Goal: Task Accomplishment & Management: Manage account settings

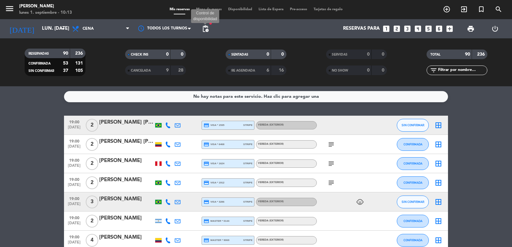
click at [207, 29] on span "pending_actions" at bounding box center [206, 29] width 8 height 8
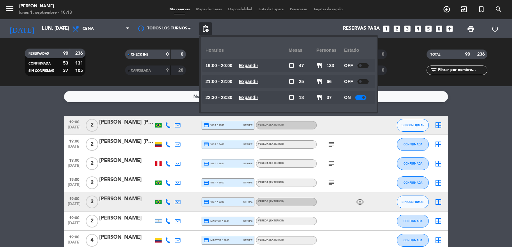
click at [258, 65] on u "Expandir" at bounding box center [248, 65] width 19 height 5
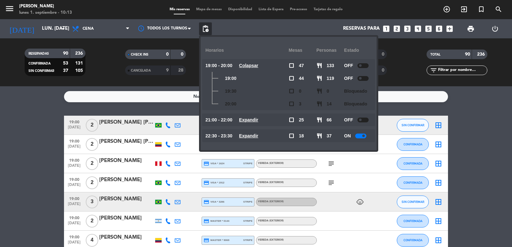
click at [258, 66] on u "Colapsar" at bounding box center [248, 65] width 19 height 5
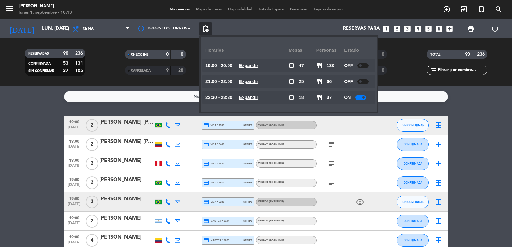
click at [446, 79] on div "TOTAL 90 236 filter_list" at bounding box center [457, 62] width 100 height 35
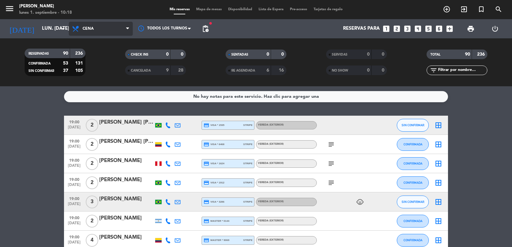
click at [100, 29] on span "Cena" at bounding box center [101, 29] width 64 height 14
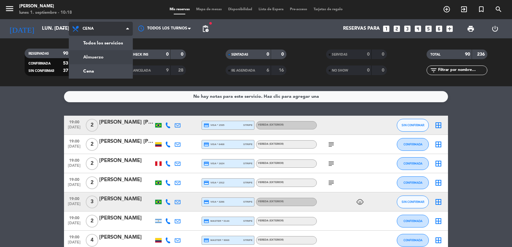
click at [90, 56] on div "menu Don Julio lunes 1. septiembre - 10:18 Mis reservas Mapa de mesas Disponibi…" at bounding box center [256, 43] width 512 height 86
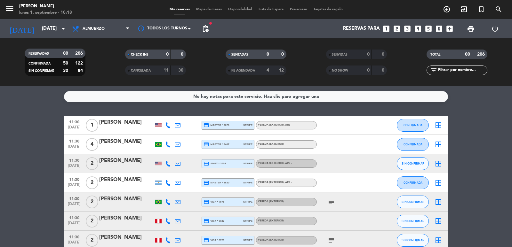
drag, startPoint x: 68, startPoint y: 121, endPoint x: 143, endPoint y: 124, distance: 75.9
click at [143, 124] on div "11:30 sep. 1 1 Alejandro Corzo credit_card master * 3670 stripe Vereda (EXTERIO…" at bounding box center [256, 125] width 384 height 19
copy div "11:30 sep. 1 1 Alejandro Corzo"
click at [331, 203] on icon "subject" at bounding box center [331, 202] width 8 height 8
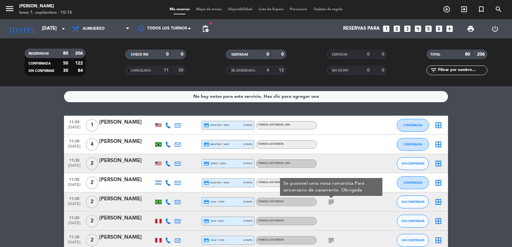
click at [331, 203] on icon "subject" at bounding box center [331, 202] width 8 height 8
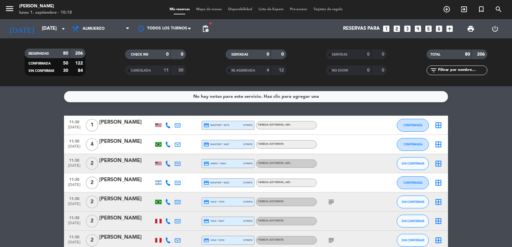
scroll to position [128, 0]
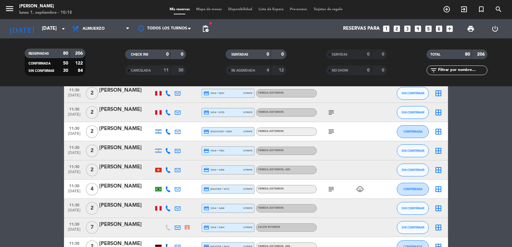
click at [331, 113] on icon "subject" at bounding box center [331, 113] width 8 height 8
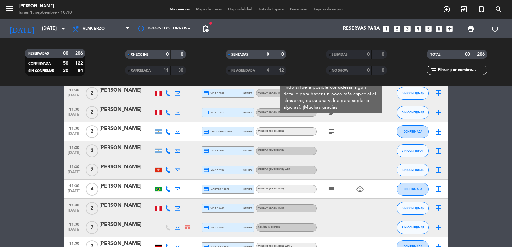
click at [332, 132] on icon "subject" at bounding box center [331, 132] width 8 height 8
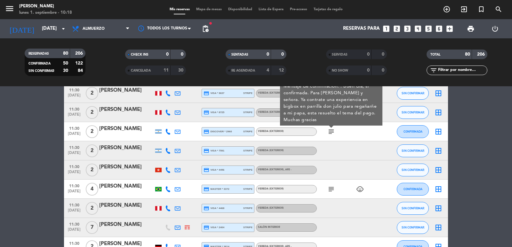
scroll to position [192, 0]
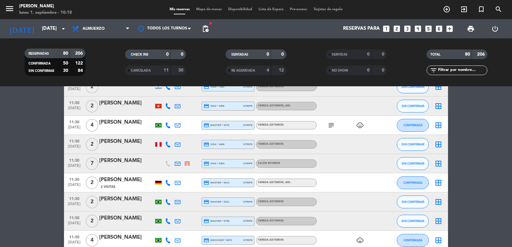
click at [328, 125] on icon "subject" at bounding box center [331, 126] width 8 height 8
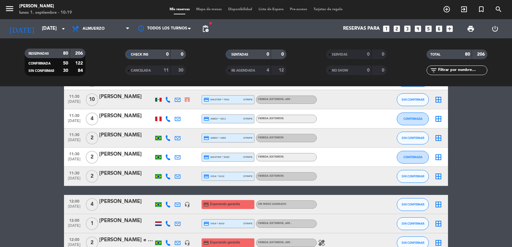
scroll to position [512, 0]
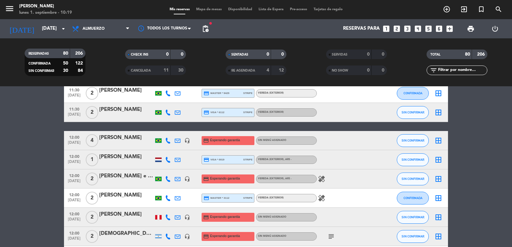
drag, startPoint x: 68, startPoint y: 152, endPoint x: 140, endPoint y: 155, distance: 72.4
click at [140, 155] on div "12:00 sep. 1 1 Ali Murat Dagli credit_card visa * 0019 stripe Vereda (EXTERIOR)…" at bounding box center [256, 159] width 384 height 19
copy div "12:00 sep. 1 1 Ali Murat Dagli"
click at [157, 162] on div at bounding box center [159, 159] width 10 height 19
click at [157, 160] on div at bounding box center [158, 160] width 6 height 4
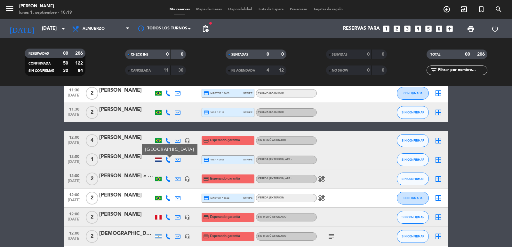
click at [154, 148] on div "Netherlands" at bounding box center [170, 149] width 56 height 11
click at [154, 148] on div at bounding box center [159, 140] width 10 height 19
click at [157, 158] on div at bounding box center [158, 160] width 6 height 4
click at [158, 158] on div at bounding box center [158, 160] width 6 height 4
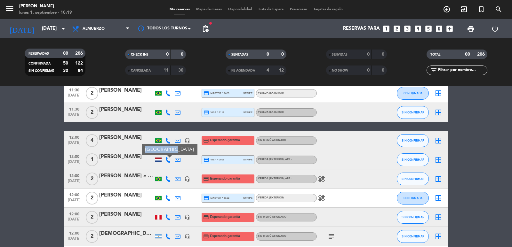
drag, startPoint x: 130, startPoint y: 153, endPoint x: 174, endPoint y: 153, distance: 43.8
click at [174, 153] on div "12:00 sep. 1 1 Ali Murat Dagli Netherlands credit_card visa * 0019 stripe Vered…" at bounding box center [256, 159] width 384 height 19
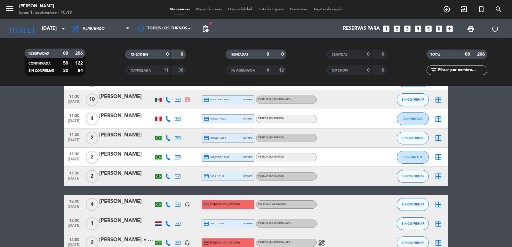
scroll to position [576, 0]
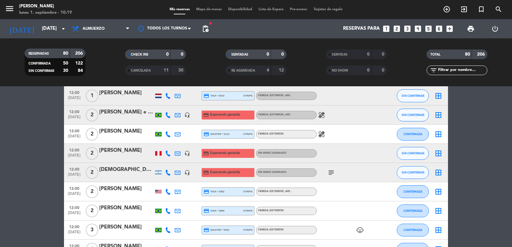
click at [329, 173] on icon "subject" at bounding box center [331, 173] width 8 height 8
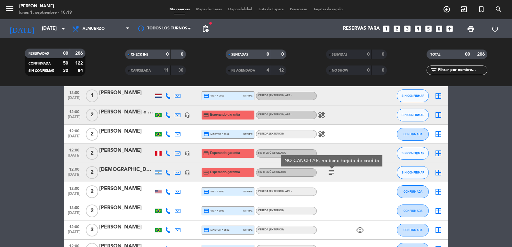
click at [329, 173] on icon "subject" at bounding box center [331, 173] width 8 height 8
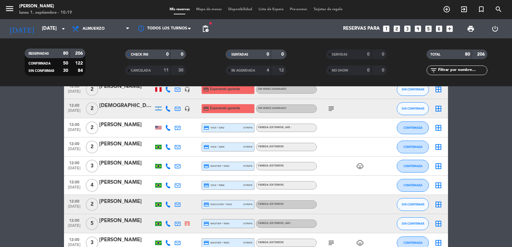
scroll to position [704, 0]
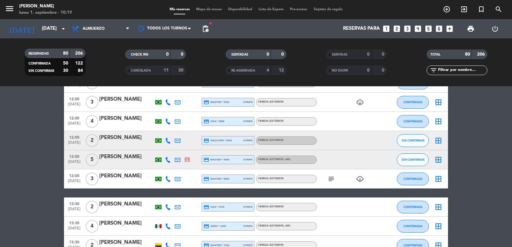
click at [332, 181] on icon "subject" at bounding box center [331, 179] width 8 height 8
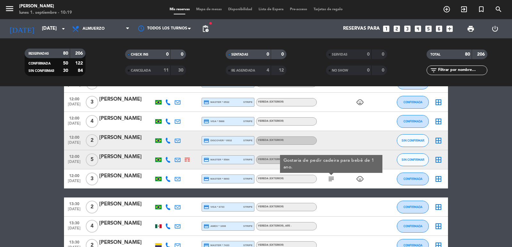
click at [332, 181] on icon "subject" at bounding box center [331, 179] width 8 height 8
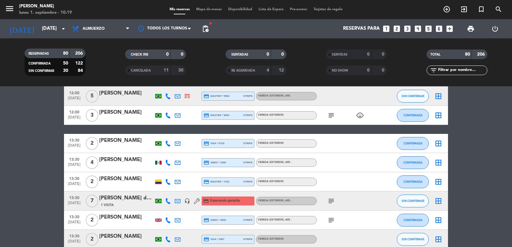
scroll to position [768, 0]
drag, startPoint x: 323, startPoint y: 199, endPoint x: 327, endPoint y: 199, distance: 4.2
click at [324, 199] on div "subject" at bounding box center [346, 200] width 58 height 19
click at [328, 199] on icon "subject" at bounding box center [331, 201] width 8 height 8
click at [332, 217] on icon "subject" at bounding box center [331, 220] width 8 height 8
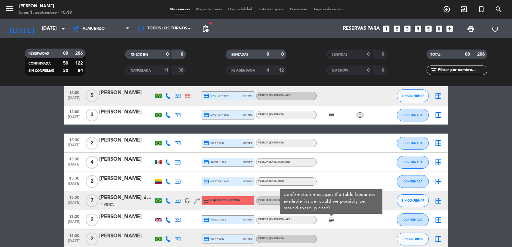
scroll to position [832, 0]
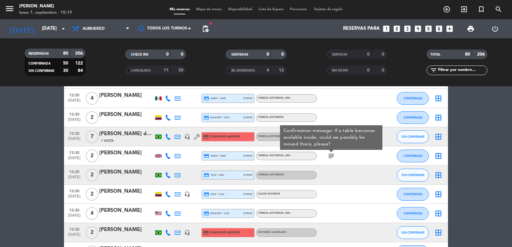
click at [23, 173] on bookings-row "11:30 sep. 1 1 Alejandro Corzo credit_card master * 3670 stripe Vereda (EXTERIO…" at bounding box center [256, 70] width 512 height 1572
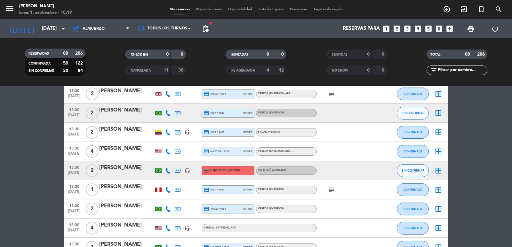
scroll to position [896, 0]
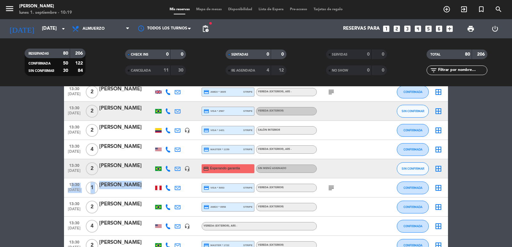
drag, startPoint x: 67, startPoint y: 184, endPoint x: 109, endPoint y: 192, distance: 42.6
click at [109, 192] on div "13:30 sep. 1 1 James Crisp Huaroc Silva credit_card visa * 5053 stripe Vereda (…" at bounding box center [256, 188] width 384 height 19
copy div "13:30 sep. 1 1 James Crisp Huaroc Silva"
click at [160, 188] on div at bounding box center [158, 188] width 6 height 4
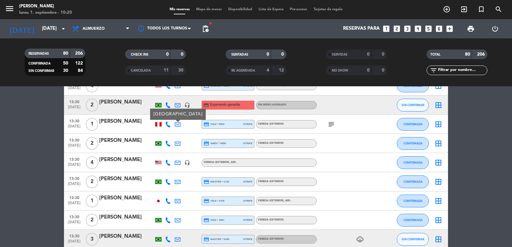
scroll to position [960, 0]
drag, startPoint x: 68, startPoint y: 195, endPoint x: 149, endPoint y: 198, distance: 81.3
click at [146, 198] on div "13:30 sep. 1 1 Kazuya Yasumoto credit_card visa * 7478 stripe Vereda (EXTERIOR)…" at bounding box center [256, 200] width 384 height 19
copy div "13:30 sep. 1 1 Kazuya Yasumoto"
click at [160, 204] on div at bounding box center [159, 200] width 10 height 19
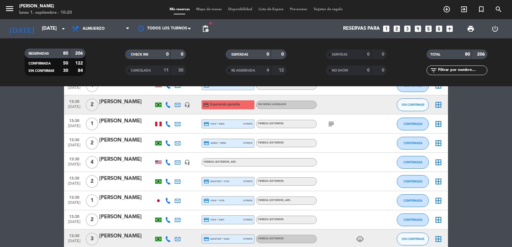
click at [156, 199] on div at bounding box center [158, 201] width 6 height 4
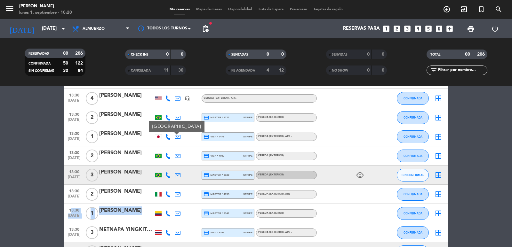
drag, startPoint x: 69, startPoint y: 209, endPoint x: 111, endPoint y: 219, distance: 43.8
click at [111, 219] on div "13:30 sep. 1 1 Natalia Moreno Huertas credit_card master * 3341 stripe Vereda (…" at bounding box center [256, 213] width 384 height 19
copy div "13:30 sep. 1 1 Natalia Moreno Huertas"
click at [159, 214] on div at bounding box center [158, 214] width 6 height 4
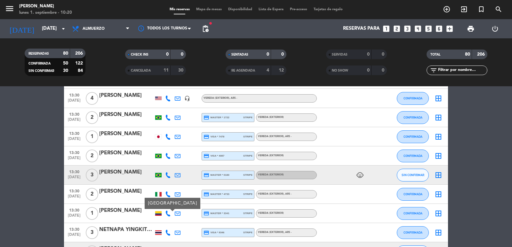
scroll to position [1088, 0]
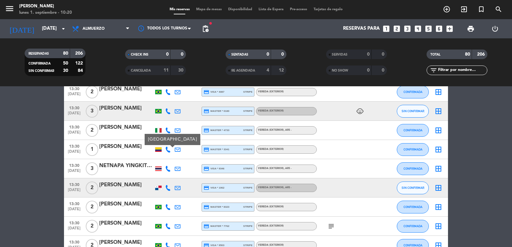
click at [329, 227] on icon "subject" at bounding box center [331, 227] width 8 height 8
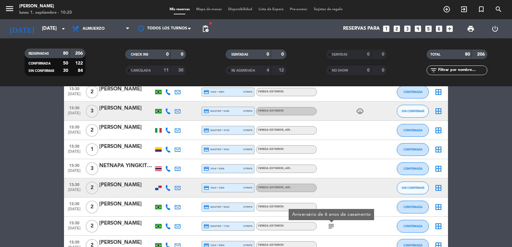
click at [329, 227] on icon "subject" at bounding box center [331, 227] width 8 height 8
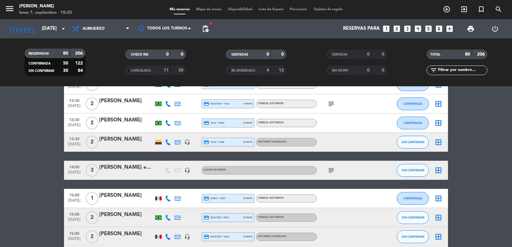
scroll to position [1216, 0]
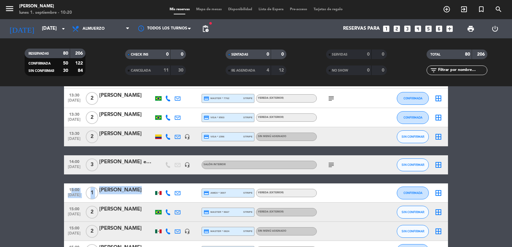
drag, startPoint x: 67, startPoint y: 190, endPoint x: 104, endPoint y: 200, distance: 39.2
click at [101, 200] on div "15:00 sep. 1 1 Alejandro Delgado credit_card amex * 3007 stripe Vereda (EXTERIO…" at bounding box center [256, 193] width 384 height 19
click at [330, 167] on icon "subject" at bounding box center [331, 165] width 8 height 8
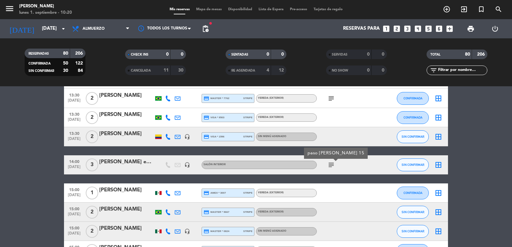
drag, startPoint x: 68, startPoint y: 160, endPoint x: 101, endPoint y: 172, distance: 34.7
click at [101, 172] on div "14:00 sep. 1 3 Dimitri embajador ruso headset_mic Salón interior subject SIN CO…" at bounding box center [256, 165] width 384 height 19
copy div "14:00 sep. 1 3 Dimitri embajador ruso"
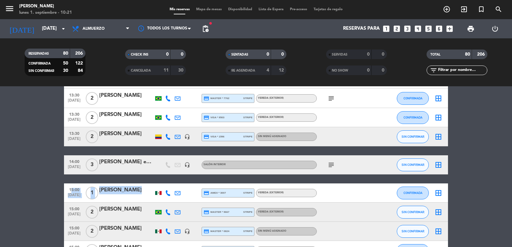
drag, startPoint x: 67, startPoint y: 188, endPoint x: 115, endPoint y: 203, distance: 50.2
click at [115, 203] on div "15:00 sep. 1 1 Alejandro Delgado credit_card amex * 3007 stripe Vereda (EXTERIO…" at bounding box center [256, 193] width 384 height 19
copy div "15:00 sep. 1 1 Alejandro Delgado"
click at [159, 195] on div at bounding box center [158, 193] width 6 height 4
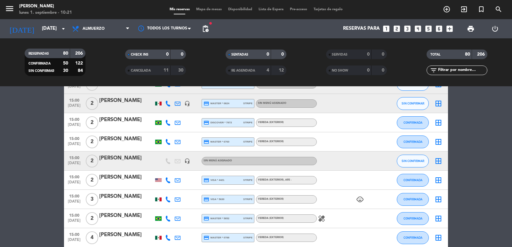
scroll to position [1408, 0]
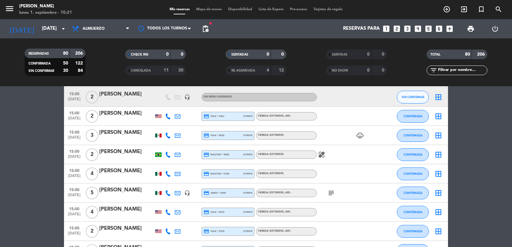
click at [333, 193] on icon "subject" at bounding box center [331, 193] width 8 height 8
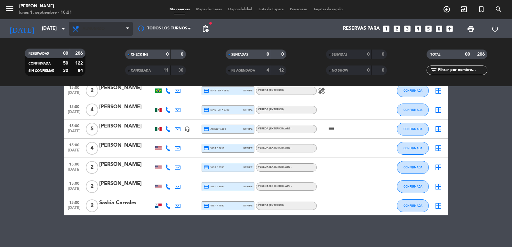
click at [103, 30] on span "Almuerzo" at bounding box center [94, 29] width 22 height 4
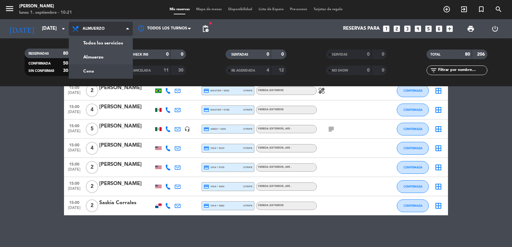
click at [103, 68] on div "menu Don Julio lunes 1. septiembre - 10:21 Mis reservas Mapa de mesas Disponibi…" at bounding box center [256, 43] width 512 height 86
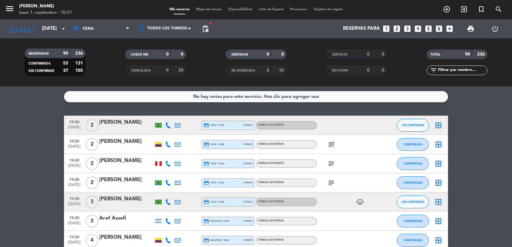
click at [332, 145] on icon "subject" at bounding box center [331, 145] width 8 height 8
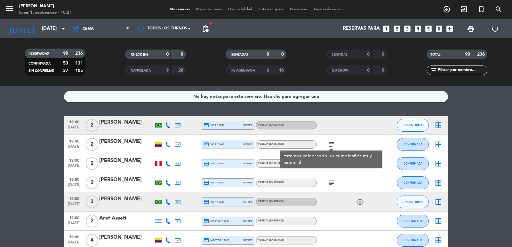
click at [330, 142] on icon "subject" at bounding box center [331, 145] width 8 height 8
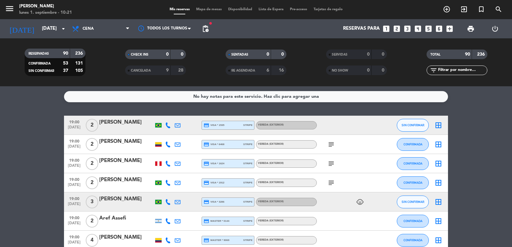
click at [332, 168] on div "subject" at bounding box center [346, 163] width 58 height 19
click at [330, 160] on icon "subject" at bounding box center [331, 164] width 8 height 8
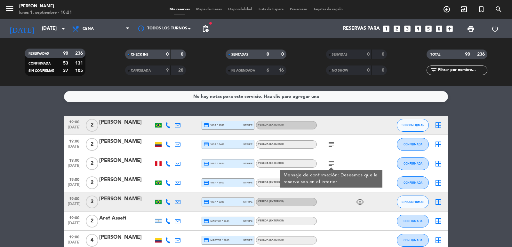
click at [331, 160] on icon "subject" at bounding box center [331, 164] width 8 height 8
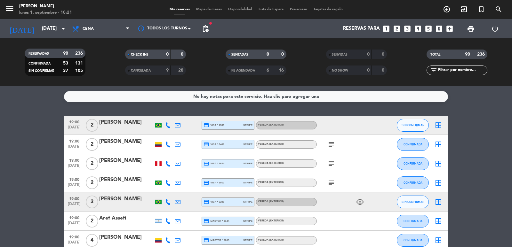
click at [332, 184] on icon "subject" at bounding box center [331, 183] width 8 height 8
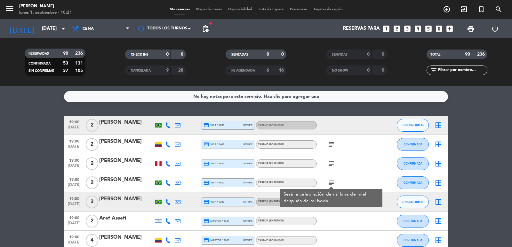
click at [332, 184] on icon "subject" at bounding box center [331, 183] width 8 height 8
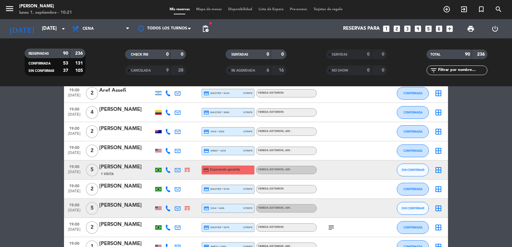
scroll to position [192, 0]
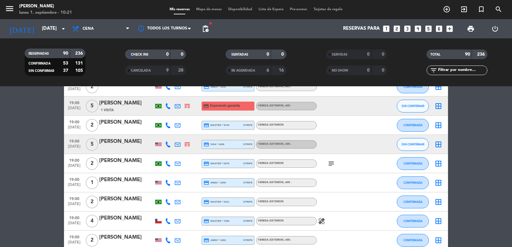
click at [329, 164] on icon "subject" at bounding box center [331, 164] width 8 height 8
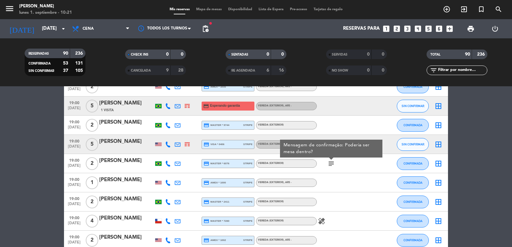
click at [329, 164] on icon "subject" at bounding box center [331, 164] width 8 height 8
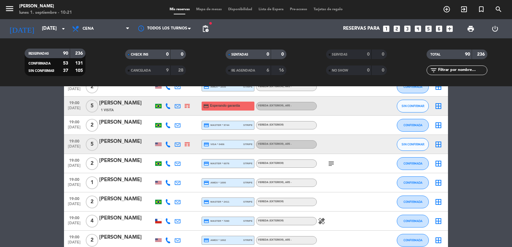
drag, startPoint x: 67, startPoint y: 178, endPoint x: 129, endPoint y: 183, distance: 62.3
click at [129, 183] on div "19:00 sep. 1 1 Dario Hajjar credit_card amex * 1000 stripe Vereda (EXTERIOR) , …" at bounding box center [256, 182] width 384 height 19
copy div "19:00 sep. 1 1 Dario Hajjar"
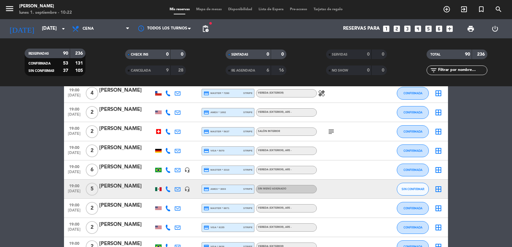
scroll to position [384, 0]
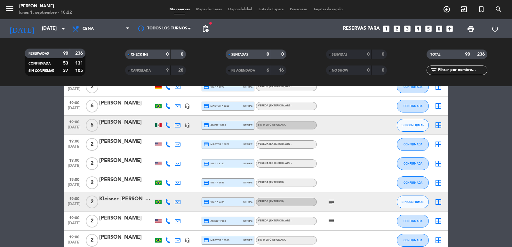
click at [331, 202] on icon "subject" at bounding box center [331, 202] width 8 height 8
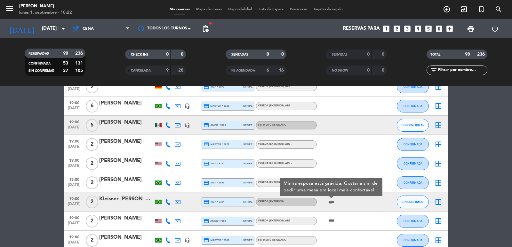
click at [332, 222] on icon "subject" at bounding box center [331, 222] width 8 height 8
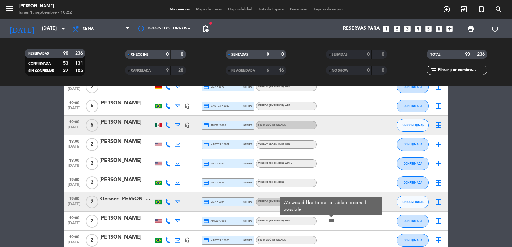
click at [332, 222] on icon "subject" at bounding box center [331, 222] width 8 height 8
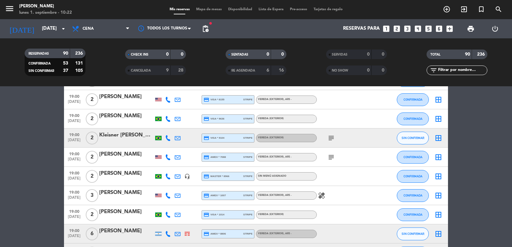
scroll to position [512, 0]
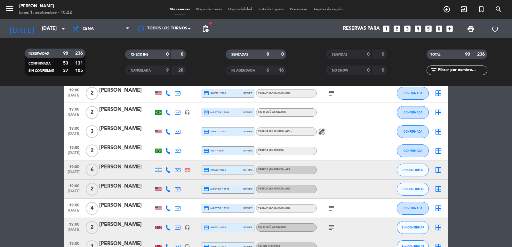
click at [329, 212] on icon "subject" at bounding box center [331, 209] width 8 height 8
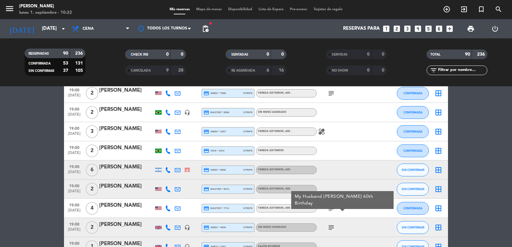
click at [331, 227] on icon "subject" at bounding box center [331, 228] width 8 height 8
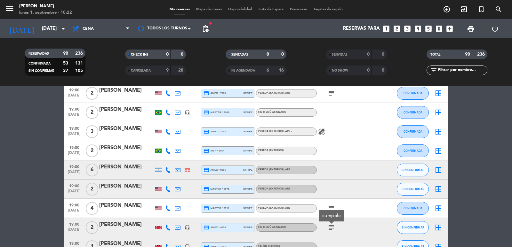
scroll to position [576, 0]
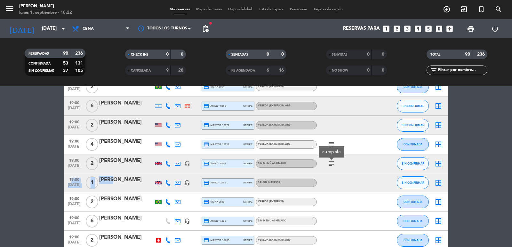
drag, startPoint x: 67, startPoint y: 178, endPoint x: 123, endPoint y: 180, distance: 56.4
click at [122, 180] on div "19:00 sep. 1 1 PAUL headset_mic credit_card amex * 1001 stripe Salón interior S…" at bounding box center [256, 182] width 384 height 19
copy div "19:00 sep. 1 1 PAUL"
click at [158, 183] on div at bounding box center [158, 182] width 6 height 3
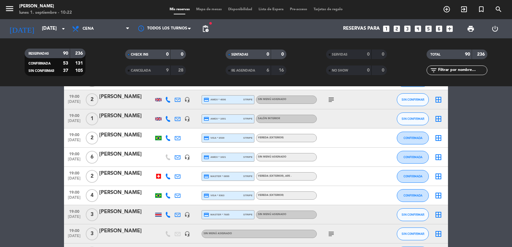
scroll to position [704, 0]
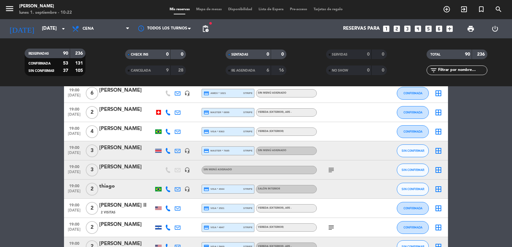
click at [332, 168] on icon "subject" at bounding box center [331, 170] width 8 height 8
click at [331, 169] on icon "subject" at bounding box center [331, 170] width 8 height 8
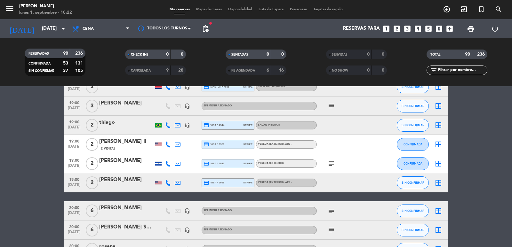
click at [330, 166] on icon "subject" at bounding box center [331, 164] width 8 height 8
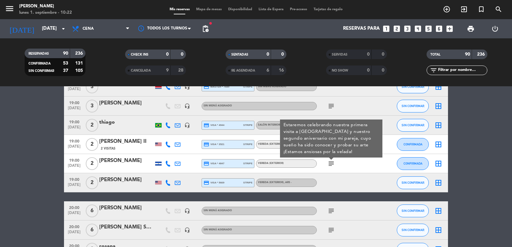
click at [330, 166] on icon "subject" at bounding box center [331, 164] width 8 height 8
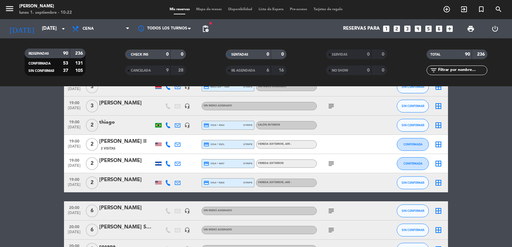
scroll to position [832, 0]
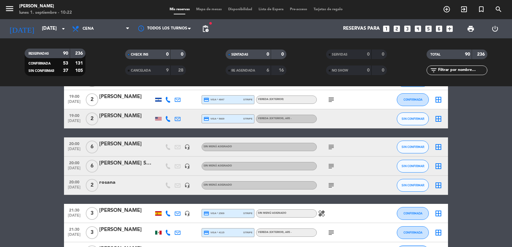
click at [331, 147] on icon "subject" at bounding box center [331, 147] width 8 height 8
click at [332, 165] on icon "subject" at bounding box center [331, 167] width 8 height 8
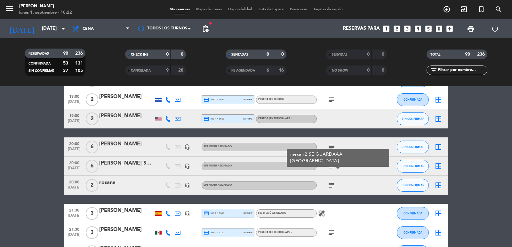
click at [331, 187] on icon "subject" at bounding box center [331, 186] width 8 height 8
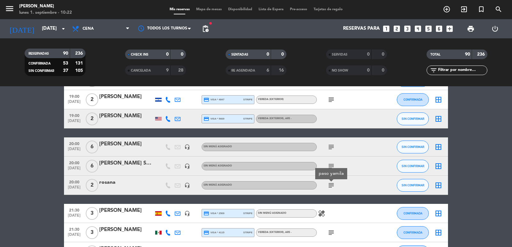
click at [331, 185] on icon "subject" at bounding box center [331, 186] width 8 height 8
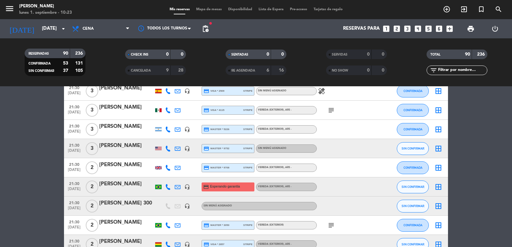
scroll to position [960, 0]
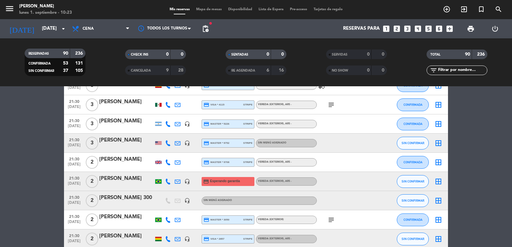
click at [330, 216] on icon "subject" at bounding box center [331, 220] width 8 height 8
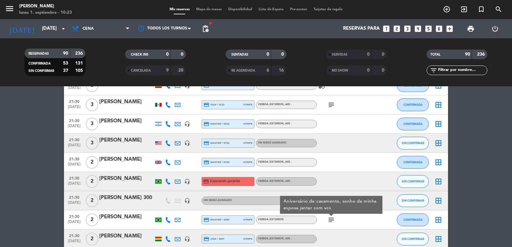
click at [330, 216] on div at bounding box center [331, 215] width 4 height 2
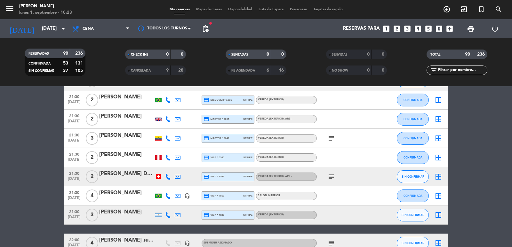
scroll to position [1280, 0]
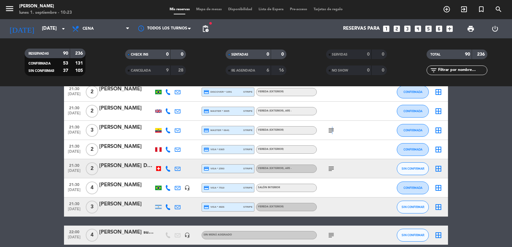
click at [331, 129] on icon "subject" at bounding box center [331, 131] width 8 height 8
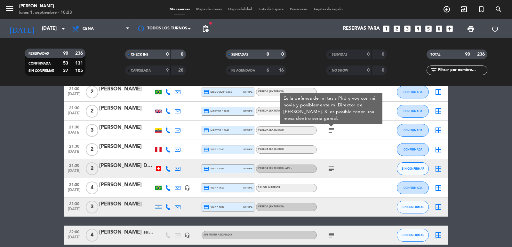
click at [334, 169] on icon "subject" at bounding box center [331, 169] width 8 height 8
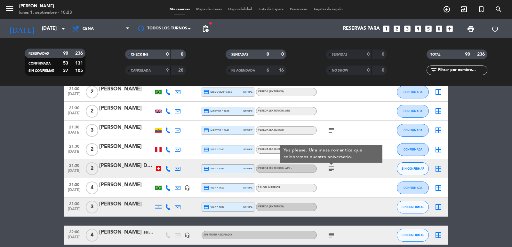
click at [334, 169] on icon "subject" at bounding box center [331, 169] width 8 height 8
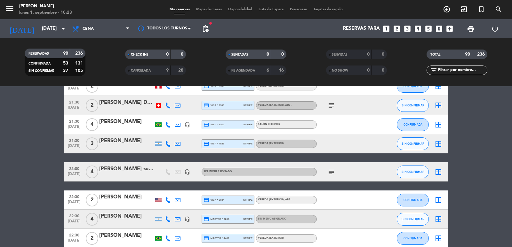
scroll to position [1344, 0]
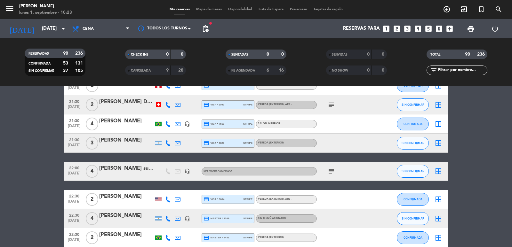
click at [335, 171] on span "subject" at bounding box center [331, 172] width 10 height 8
click at [331, 172] on icon "subject" at bounding box center [331, 172] width 8 height 8
drag, startPoint x: 68, startPoint y: 167, endPoint x: 116, endPoint y: 176, distance: 48.8
click at [116, 176] on div "22:00 sep. 1 4 Aldo Graziani super vip headset_mic Sin menú asignado subject SI…" at bounding box center [256, 171] width 384 height 19
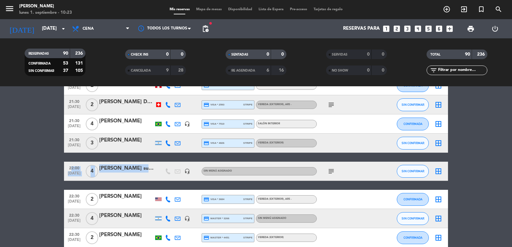
copy div "22:00 sep. 1 4 Aldo Graziani super vip"
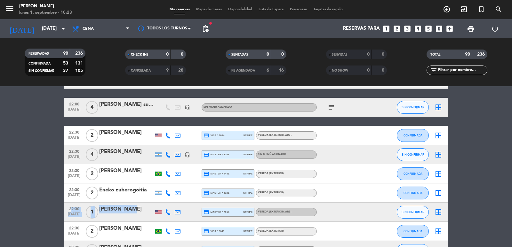
drag, startPoint x: 68, startPoint y: 209, endPoint x: 113, endPoint y: 150, distance: 73.8
click at [131, 212] on div "22:30 sep. 1 1 Iddo Bloch credit_card master * 7913 stripe Vereda (EXTERIOR) , …" at bounding box center [256, 212] width 384 height 19
copy div "22:30 sep. 1 1 Iddo Bloch"
click at [154, 211] on div at bounding box center [159, 212] width 10 height 19
click at [159, 213] on div at bounding box center [158, 213] width 6 height 4
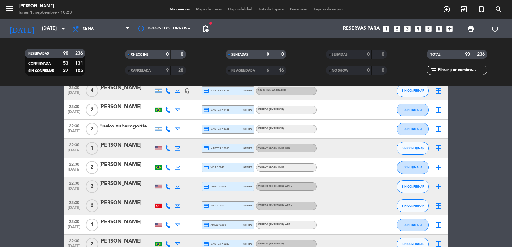
drag, startPoint x: 68, startPoint y: 220, endPoint x: 138, endPoint y: 226, distance: 69.9
click at [138, 226] on div "22:30 sep. 1 1 Robert Enright credit_card amex * 1000 stripe Vereda (EXTERIOR) …" at bounding box center [256, 225] width 384 height 19
copy div "22:30 sep. 1 1 Robert Enright"
click at [161, 227] on div at bounding box center [159, 225] width 10 height 19
click at [160, 228] on div at bounding box center [159, 225] width 10 height 19
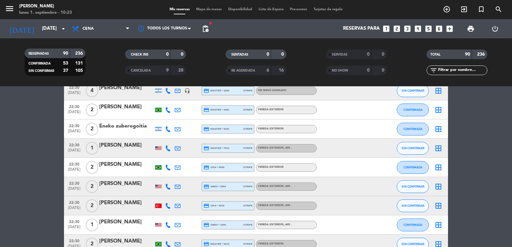
click at [160, 225] on div at bounding box center [158, 225] width 6 height 4
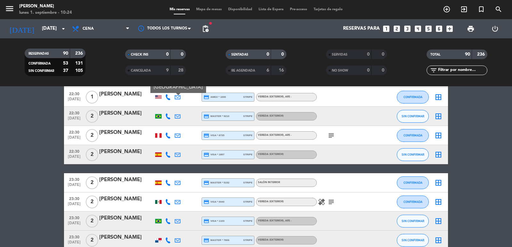
scroll to position [1664, 0]
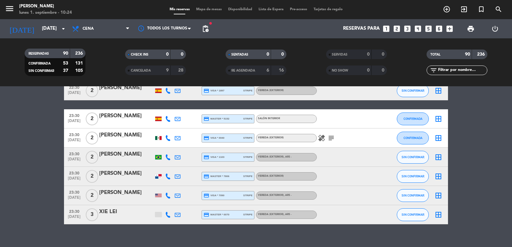
click at [335, 137] on span "subject" at bounding box center [331, 138] width 10 height 8
click at [332, 138] on icon "subject" at bounding box center [331, 138] width 8 height 8
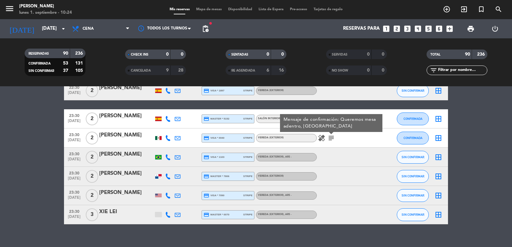
click at [332, 138] on icon "subject" at bounding box center [331, 138] width 8 height 8
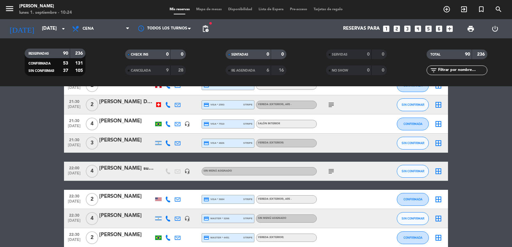
scroll to position [960, 0]
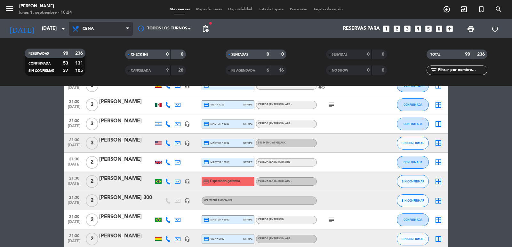
click at [84, 30] on span "Cena" at bounding box center [88, 29] width 11 height 4
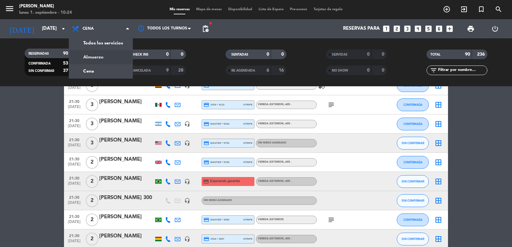
click at [87, 47] on div "menu Don Julio lunes 1. septiembre - 10:24 Mis reservas Mapa de mesas Disponibi…" at bounding box center [256, 43] width 512 height 86
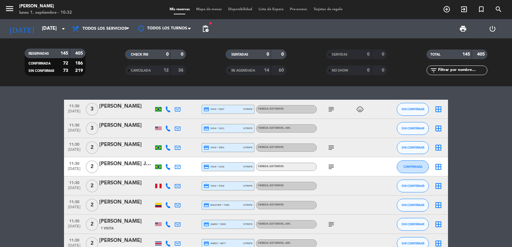
click at [333, 110] on icon "subject" at bounding box center [331, 110] width 8 height 8
click at [331, 147] on icon "subject" at bounding box center [331, 148] width 8 height 8
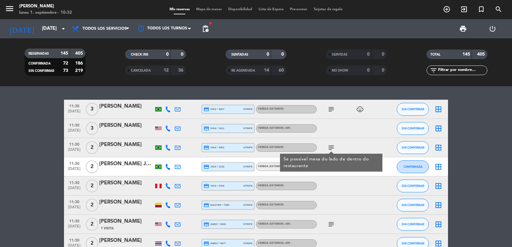
click at [330, 148] on icon "subject" at bounding box center [331, 148] width 8 height 8
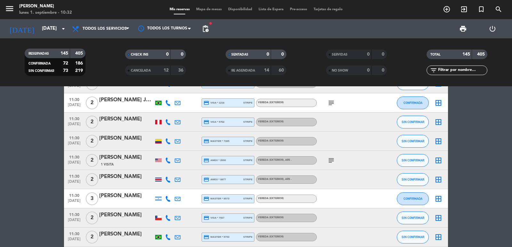
scroll to position [128, 0]
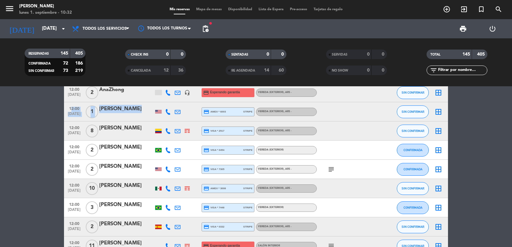
drag, startPoint x: 66, startPoint y: 108, endPoint x: 124, endPoint y: 91, distance: 60.9
click at [142, 110] on div "12:00 [DATE] 1 [PERSON_NAME] credit_card amex * 6003 stripe Vereda (EXTERIOR) ,…" at bounding box center [256, 111] width 384 height 19
copy div "12:00 [DATE] 1 [PERSON_NAME]"
click at [332, 167] on icon "subject" at bounding box center [331, 170] width 8 height 8
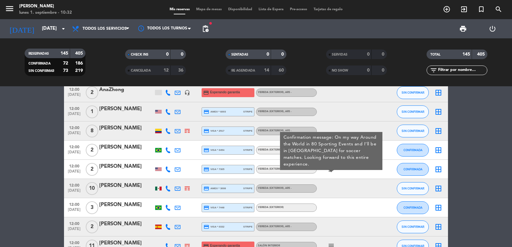
click at [332, 167] on icon "subject" at bounding box center [331, 170] width 8 height 8
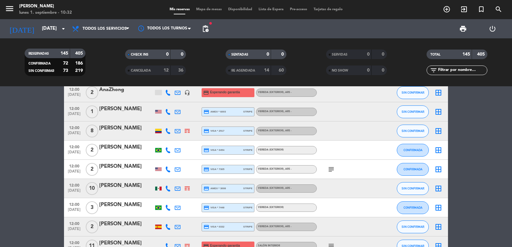
scroll to position [320, 0]
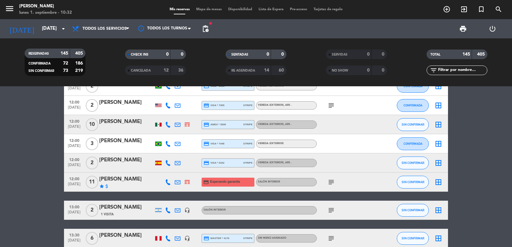
click at [332, 215] on div "subject" at bounding box center [346, 210] width 58 height 19
click at [331, 211] on icon "subject" at bounding box center [331, 211] width 8 height 8
click at [333, 182] on icon "subject" at bounding box center [331, 183] width 8 height 8
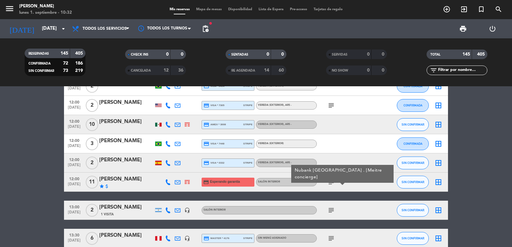
click at [333, 182] on icon "subject" at bounding box center [331, 183] width 8 height 8
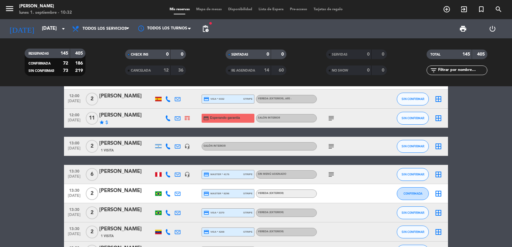
scroll to position [448, 0]
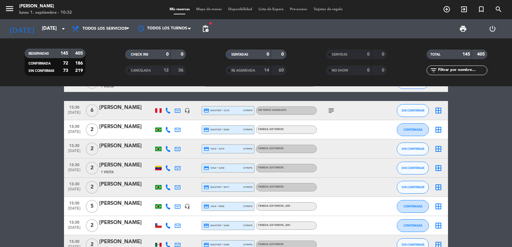
click at [331, 113] on icon "subject" at bounding box center [331, 111] width 8 height 8
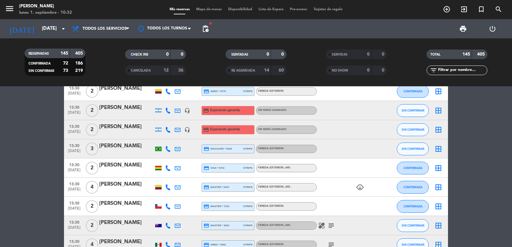
scroll to position [704, 0]
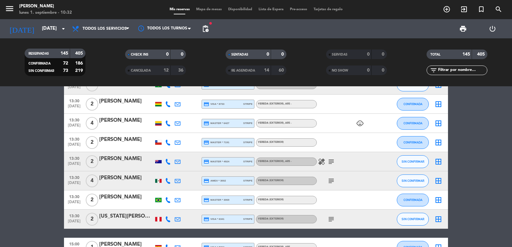
click at [333, 164] on icon "subject" at bounding box center [331, 162] width 8 height 8
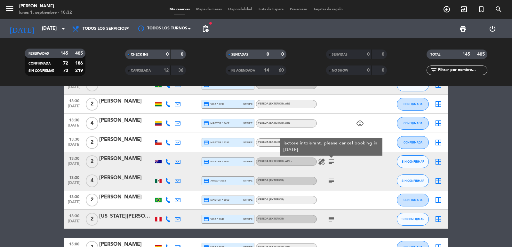
click at [330, 177] on icon "subject" at bounding box center [331, 181] width 8 height 8
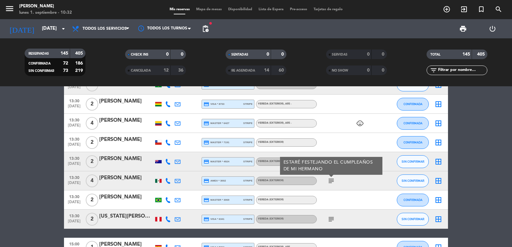
click at [332, 219] on icon "subject" at bounding box center [331, 220] width 8 height 8
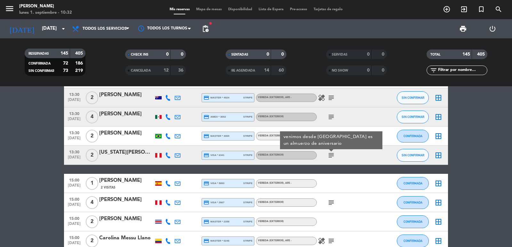
scroll to position [832, 0]
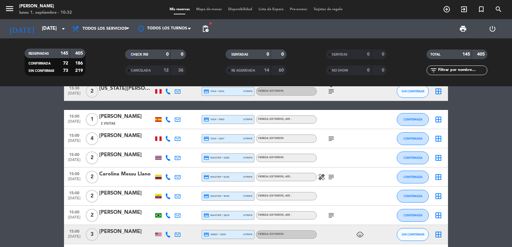
drag, startPoint x: 69, startPoint y: 115, endPoint x: 148, endPoint y: 118, distance: 79.4
click at [148, 118] on div "15:00 [DATE] 1 [PERSON_NAME] 2 Visitas credit_card visa * 5893 stripe Vereda (E…" at bounding box center [256, 119] width 384 height 19
copy div "15:00 [DATE] 1 [PERSON_NAME]"
drag, startPoint x: 158, startPoint y: 118, endPoint x: 114, endPoint y: 80, distance: 58.3
click at [157, 119] on div at bounding box center [158, 119] width 6 height 4
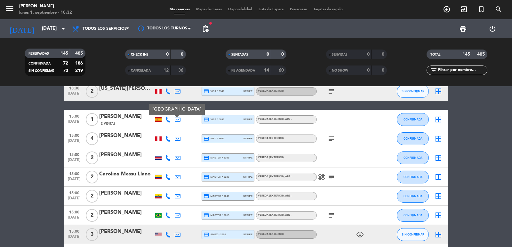
click at [333, 140] on icon "subject" at bounding box center [331, 139] width 8 height 8
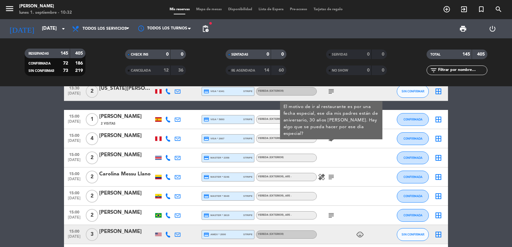
click at [331, 176] on icon "subject" at bounding box center [331, 177] width 8 height 8
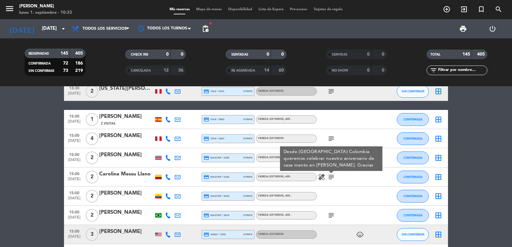
click at [333, 212] on icon "subject" at bounding box center [331, 216] width 8 height 8
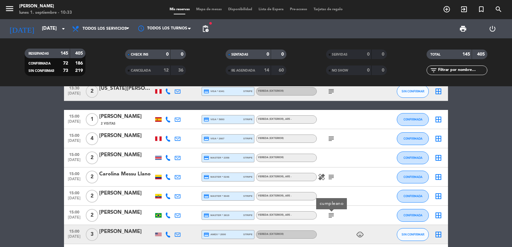
scroll to position [896, 0]
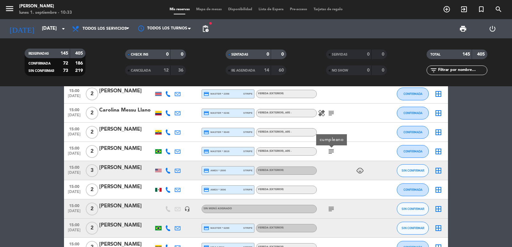
click at [330, 210] on icon "subject" at bounding box center [331, 209] width 8 height 8
click at [331, 209] on icon "subject" at bounding box center [331, 209] width 8 height 8
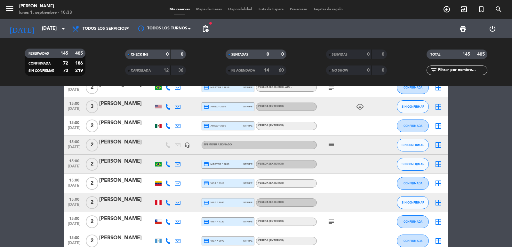
click at [331, 221] on icon "subject" at bounding box center [331, 222] width 8 height 8
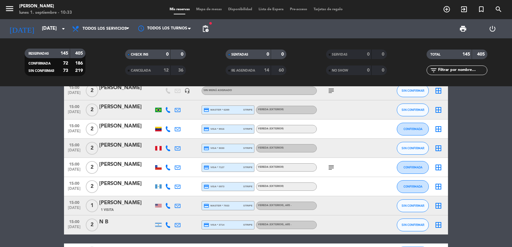
scroll to position [1024, 0]
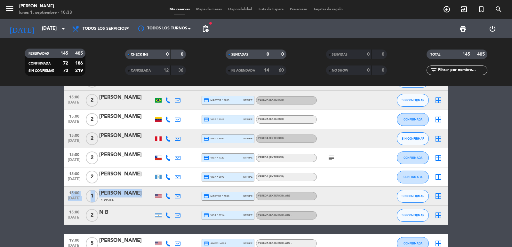
drag, startPoint x: 68, startPoint y: 191, endPoint x: 139, endPoint y: 191, distance: 71.0
click at [139, 191] on div "15:00 [DATE] 1 [PERSON_NAME] 1 Visita credit_card master * 7933 stripe Vereda (…" at bounding box center [256, 196] width 384 height 19
copy div "15:00 [DATE] 1 [PERSON_NAME]"
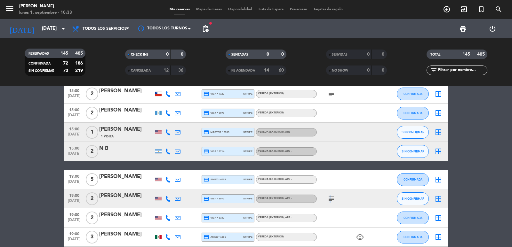
click at [329, 197] on icon "subject" at bounding box center [331, 199] width 8 height 8
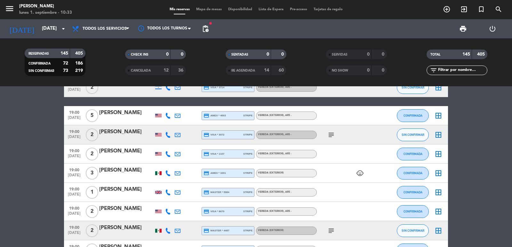
drag, startPoint x: 66, startPoint y: 187, endPoint x: 146, endPoint y: 188, distance: 79.7
click at [146, 188] on div "19:00 [DATE] 1 [PERSON_NAME] credit_card master * 5984 stripe Vereda (EXTERIOR)…" at bounding box center [256, 192] width 384 height 19
copy div "19:00 [DATE] 1 [PERSON_NAME]"
click at [157, 193] on div at bounding box center [158, 192] width 6 height 3
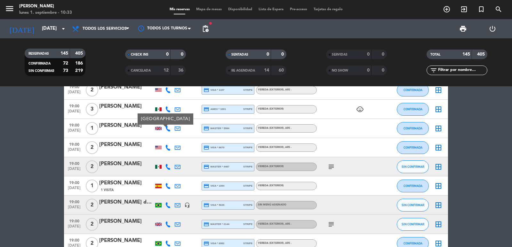
drag, startPoint x: 67, startPoint y: 180, endPoint x: 148, endPoint y: 182, distance: 80.3
click at [148, 182] on div "19:00 [DATE] 1 [PERSON_NAME] 1 Visita credit_card visa * 1054 stripe Vereda (EX…" at bounding box center [256, 186] width 384 height 19
copy div "19:00 [DATE] 1 [PERSON_NAME] [PERSON_NAME]"
click at [329, 170] on icon "subject" at bounding box center [331, 167] width 8 height 8
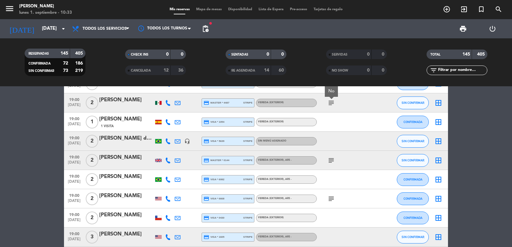
click at [330, 162] on icon "subject" at bounding box center [331, 161] width 8 height 8
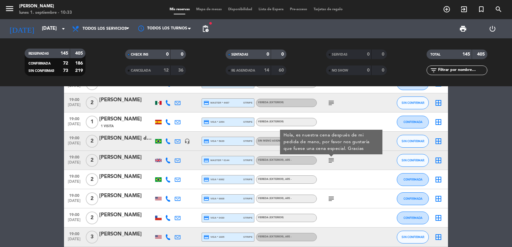
drag, startPoint x: 331, startPoint y: 193, endPoint x: 331, endPoint y: 197, distance: 4.5
click at [331, 195] on div "subject" at bounding box center [346, 198] width 58 height 19
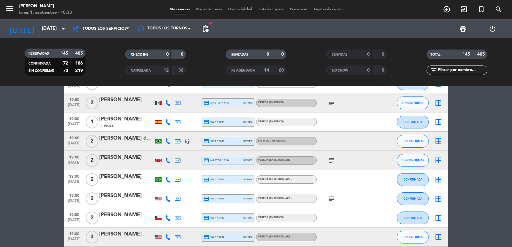
click at [331, 197] on icon "subject" at bounding box center [331, 199] width 8 height 8
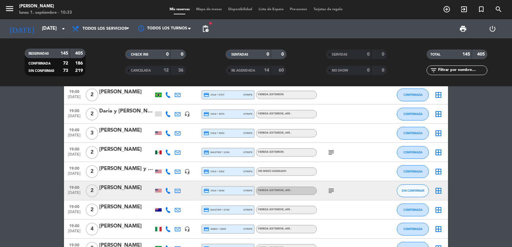
scroll to position [1472, 0]
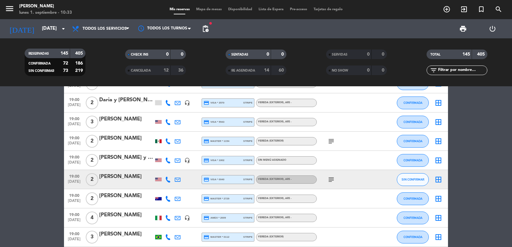
click at [329, 147] on div "subject" at bounding box center [346, 141] width 58 height 19
click at [333, 144] on icon "subject" at bounding box center [331, 142] width 8 height 8
click at [329, 181] on icon "subject" at bounding box center [331, 180] width 8 height 8
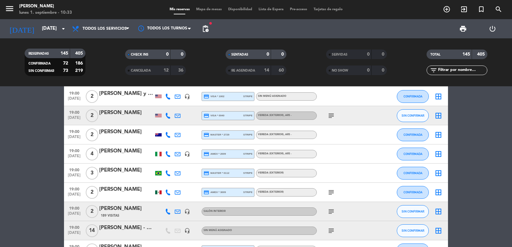
click at [332, 214] on icon "subject" at bounding box center [331, 212] width 8 height 8
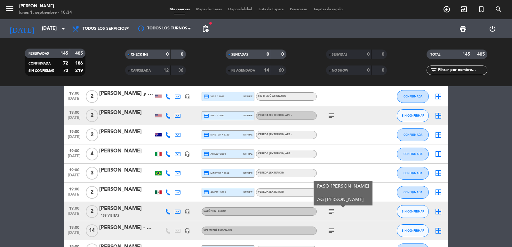
scroll to position [1600, 0]
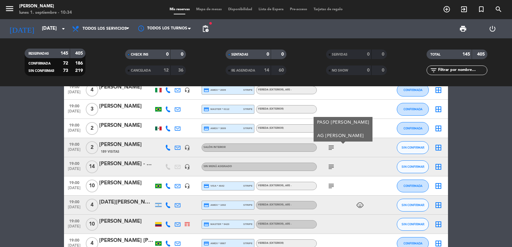
drag, startPoint x: 332, startPoint y: 172, endPoint x: 332, endPoint y: 168, distance: 3.8
click at [332, 172] on div "subject" at bounding box center [346, 166] width 58 height 19
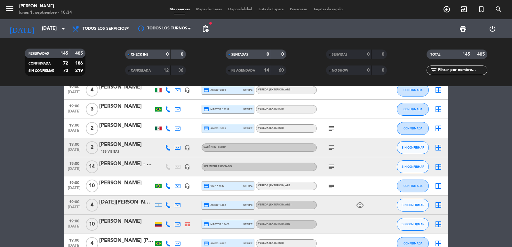
click at [332, 168] on icon "subject" at bounding box center [331, 167] width 8 height 8
click at [332, 188] on icon "subject" at bounding box center [331, 186] width 8 height 8
click at [331, 165] on icon "subject" at bounding box center [331, 167] width 8 height 8
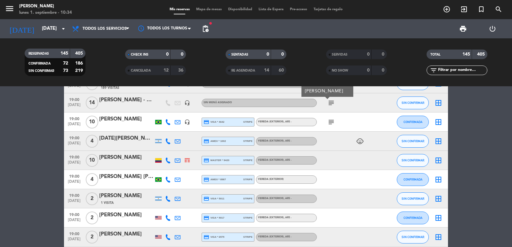
scroll to position [1728, 0]
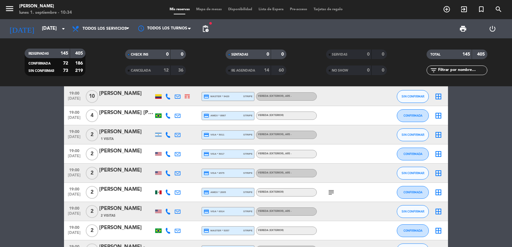
click at [329, 196] on icon "subject" at bounding box center [331, 193] width 8 height 8
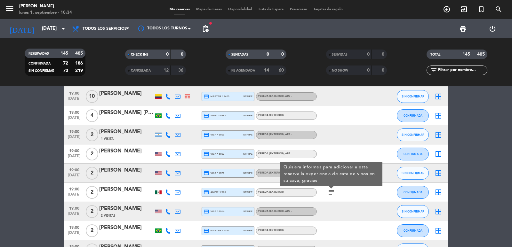
click at [329, 196] on icon "subject" at bounding box center [331, 193] width 8 height 8
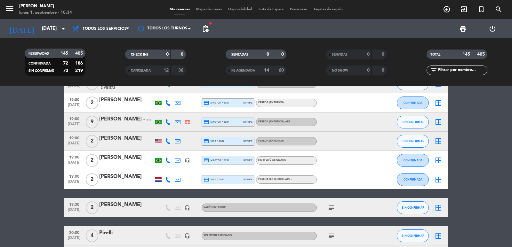
scroll to position [1920, 0]
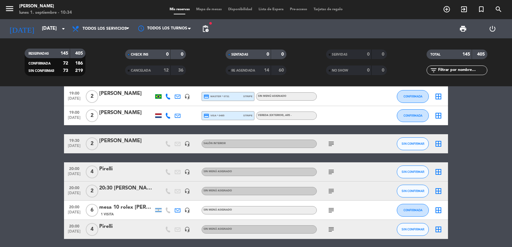
click at [328, 146] on icon "subject" at bounding box center [331, 144] width 8 height 8
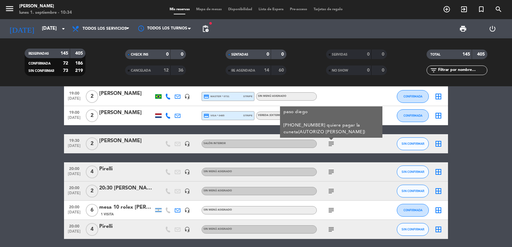
click at [331, 175] on icon "subject" at bounding box center [331, 172] width 8 height 8
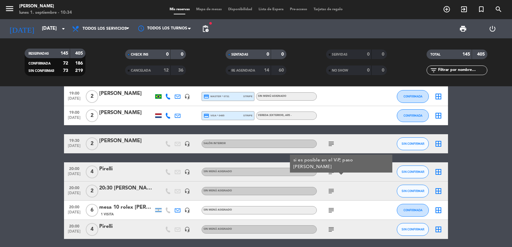
click at [330, 188] on icon "subject" at bounding box center [331, 192] width 8 height 8
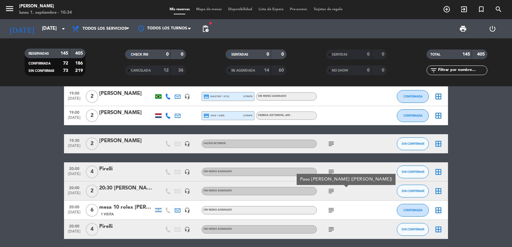
click at [331, 213] on icon "subject" at bounding box center [331, 211] width 8 height 8
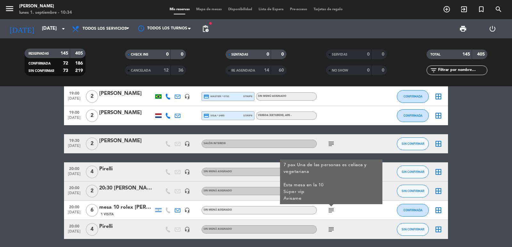
click at [325, 230] on div "subject" at bounding box center [346, 229] width 58 height 19
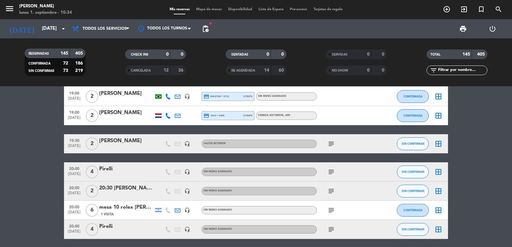
click at [329, 230] on icon "subject" at bounding box center [331, 230] width 8 height 8
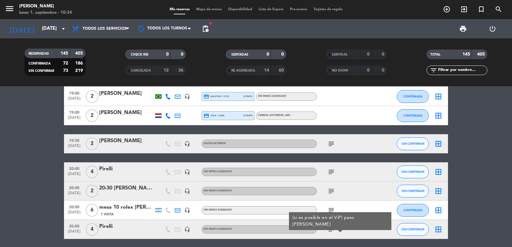
click at [334, 232] on icon "subject" at bounding box center [331, 230] width 8 height 8
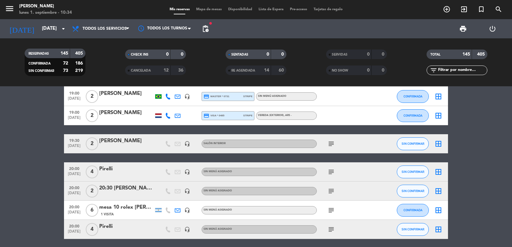
click at [330, 209] on icon "subject" at bounding box center [331, 211] width 8 height 8
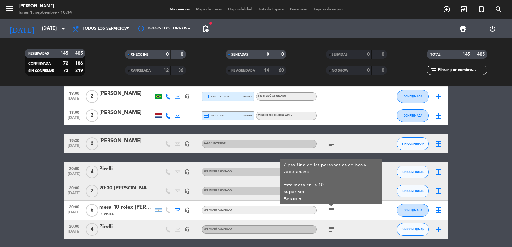
click at [332, 229] on icon "subject" at bounding box center [331, 230] width 8 height 8
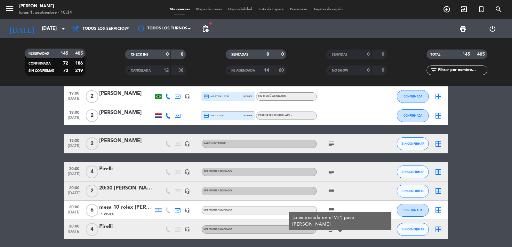
click at [329, 211] on icon "subject" at bounding box center [331, 211] width 8 height 8
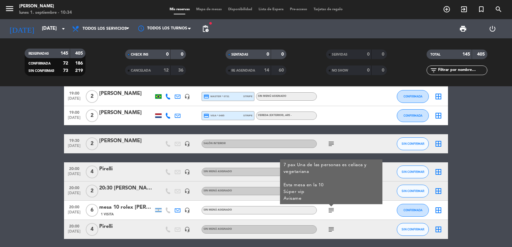
drag, startPoint x: 329, startPoint y: 225, endPoint x: 330, endPoint y: 229, distance: 4.2
click at [329, 226] on div "subject" at bounding box center [346, 229] width 58 height 19
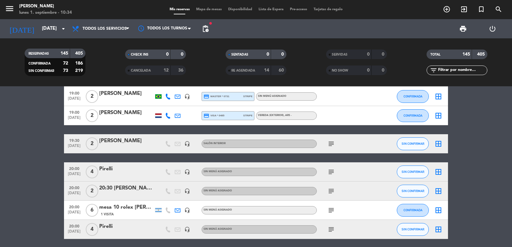
click at [331, 229] on icon "subject" at bounding box center [331, 230] width 8 height 8
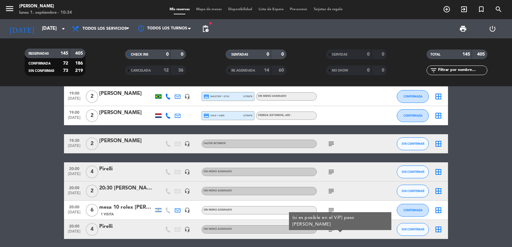
click at [330, 208] on icon "subject" at bounding box center [331, 211] width 8 height 8
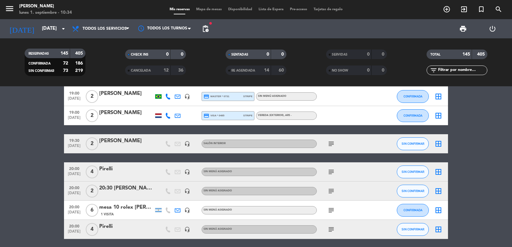
click at [332, 211] on icon "subject" at bounding box center [331, 211] width 8 height 8
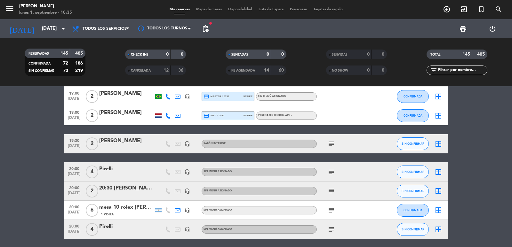
drag, startPoint x: 67, startPoint y: 207, endPoint x: 146, endPoint y: 215, distance: 79.5
click at [146, 215] on div "20:00 [DATE] 6 mesa 10 rolex [PERSON_NAME] 1 Visita headset_mic Sin menú asigna…" at bounding box center [256, 210] width 384 height 19
copy div "20:00 [DATE] 6 mesa 10 rolex [PERSON_NAME] 1 Visita"
click at [331, 194] on icon "subject" at bounding box center [331, 192] width 8 height 8
click at [325, 209] on div "subject" at bounding box center [346, 210] width 58 height 19
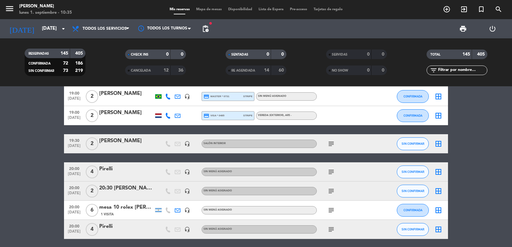
click at [329, 209] on icon "subject" at bounding box center [331, 211] width 8 height 8
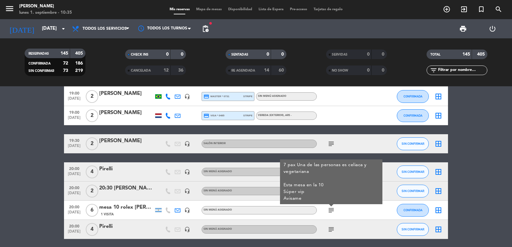
drag, startPoint x: 306, startPoint y: 200, endPoint x: 299, endPoint y: 193, distance: 10.0
click at [283, 192] on div "7 pax Una de las personas es celiaca y vegetariana Esta mesa en la 10 Súper vip…" at bounding box center [331, 182] width 102 height 45
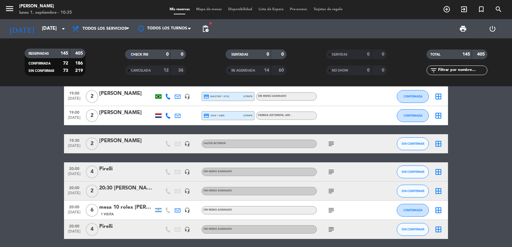
click at [142, 212] on div "mesa 10 rolex [PERSON_NAME]" at bounding box center [126, 208] width 54 height 8
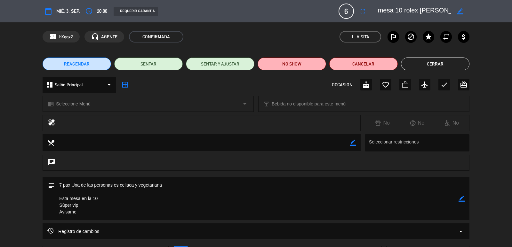
drag, startPoint x: 70, startPoint y: 199, endPoint x: 89, endPoint y: 207, distance: 20.5
click at [89, 207] on textarea at bounding box center [256, 198] width 404 height 43
click at [420, 53] on div "REAGENDAR SENTAR SENTAR Y AJUSTAR NO SHOW Cancelar Cerrar" at bounding box center [256, 64] width 512 height 26
click at [418, 60] on button "Cerrar" at bounding box center [435, 64] width 68 height 13
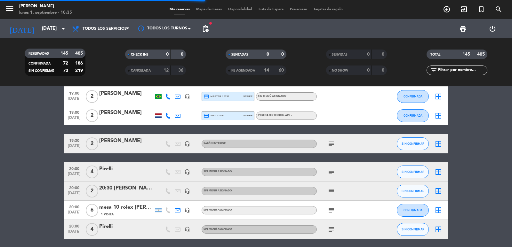
click at [332, 172] on icon "subject" at bounding box center [331, 172] width 8 height 8
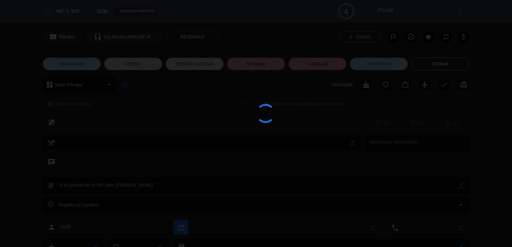
click at [329, 67] on div at bounding box center [256, 123] width 512 height 247
click at [327, 66] on div at bounding box center [256, 123] width 512 height 247
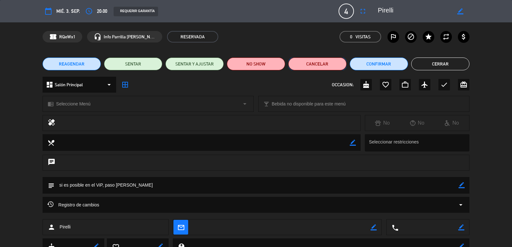
click at [317, 63] on button "Cancelar" at bounding box center [317, 64] width 58 height 13
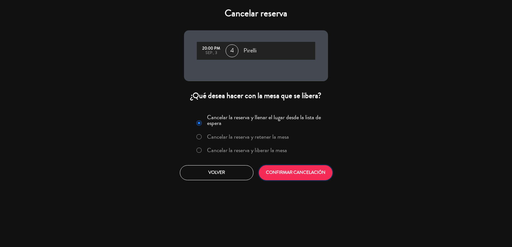
click at [297, 176] on button "CONFIRMAR CANCELACIÓN" at bounding box center [296, 172] width 74 height 15
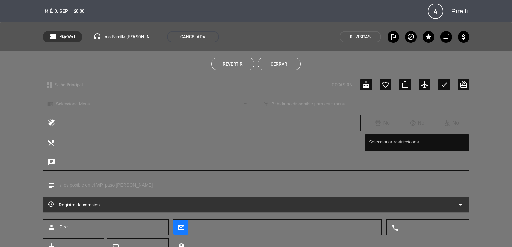
click at [280, 67] on button "Cerrar" at bounding box center [279, 64] width 43 height 13
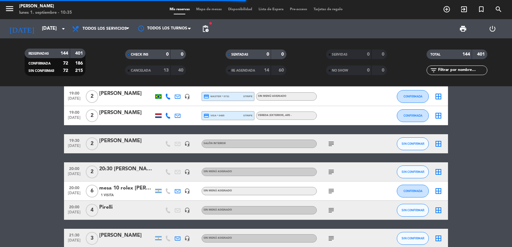
drag, startPoint x: 5, startPoint y: 198, endPoint x: 29, endPoint y: 196, distance: 24.1
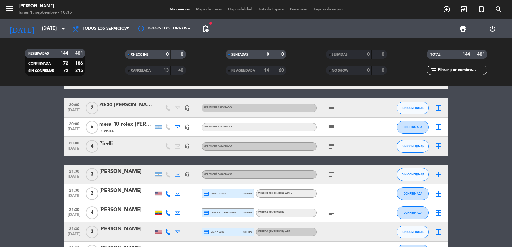
scroll to position [2048, 0]
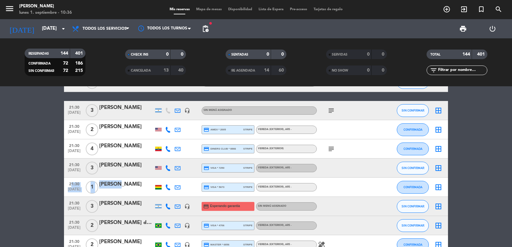
drag, startPoint x: 68, startPoint y: 182, endPoint x: 121, endPoint y: 185, distance: 53.5
click at [121, 185] on div "21:30 [DATE] 1 [PERSON_NAME] credit_card visa * 5673 stripe Vereda (EXTERIOR) ,…" at bounding box center [256, 187] width 384 height 19
copy div "21:30 [DATE] 1 [PERSON_NAME]"
click at [332, 109] on icon "subject" at bounding box center [331, 111] width 8 height 8
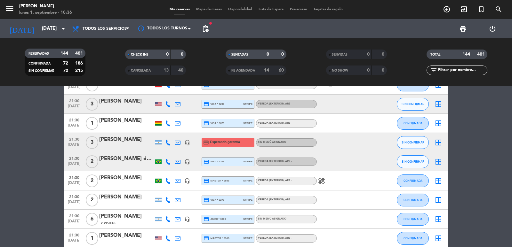
scroll to position [2176, 0]
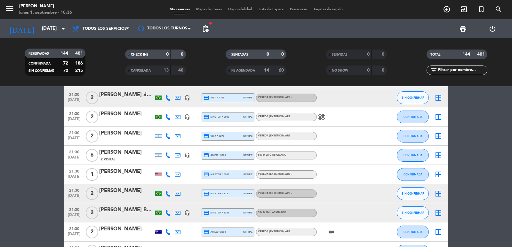
drag, startPoint x: 67, startPoint y: 172, endPoint x: 140, endPoint y: 173, distance: 73.3
click at [140, 173] on div "21:30 [DATE] 1 [PERSON_NAME] credit_card master * 5968 stripe Vereda (EXTERIOR)…" at bounding box center [256, 174] width 384 height 19
copy div "21:30 [DATE] 1 [PERSON_NAME]"
click at [156, 174] on div at bounding box center [158, 175] width 6 height 4
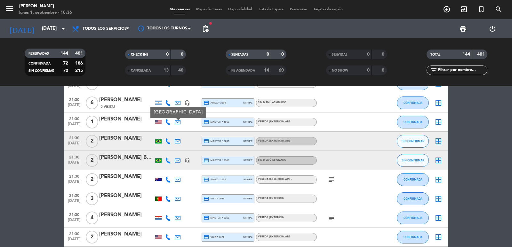
scroll to position [2240, 0]
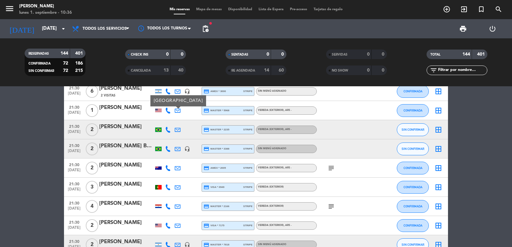
click at [332, 169] on icon "subject" at bounding box center [331, 168] width 8 height 8
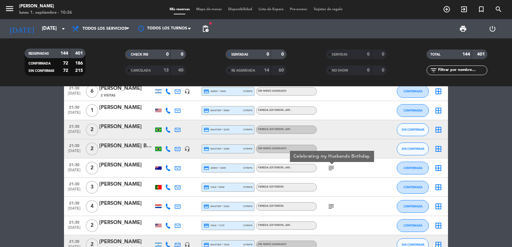
click at [332, 169] on icon "subject" at bounding box center [331, 168] width 8 height 8
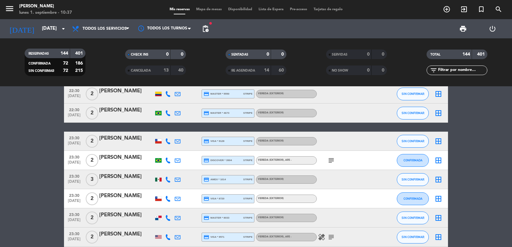
scroll to position [2739, 0]
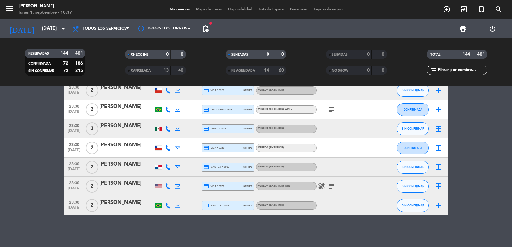
click at [333, 187] on icon "subject" at bounding box center [331, 187] width 8 height 8
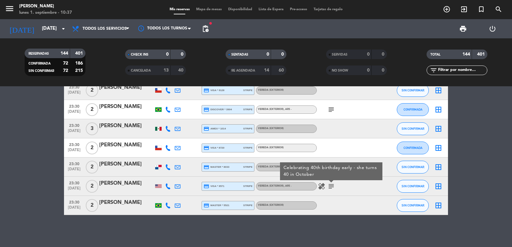
scroll to position [2675, 0]
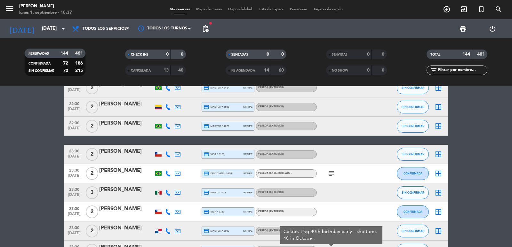
click at [332, 175] on icon "subject" at bounding box center [331, 174] width 8 height 8
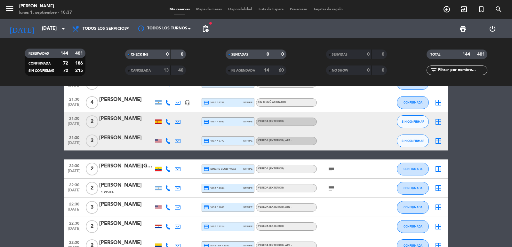
scroll to position [2419, 0]
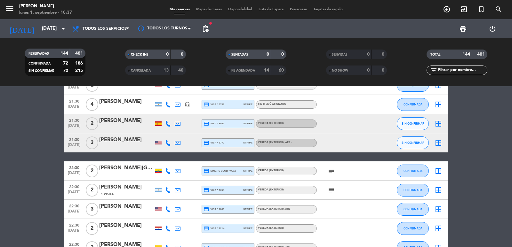
click at [331, 187] on div "subject" at bounding box center [346, 190] width 58 height 19
click at [331, 190] on icon "subject" at bounding box center [331, 191] width 8 height 8
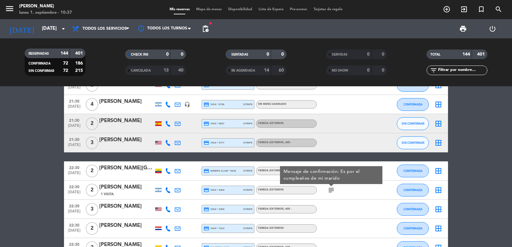
click at [330, 190] on icon "subject" at bounding box center [331, 191] width 8 height 8
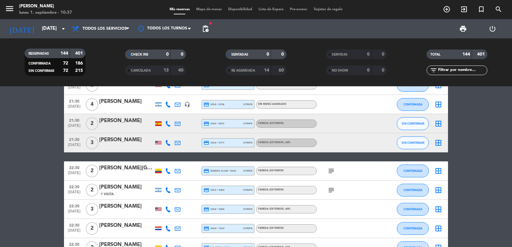
click at [335, 171] on span "subject" at bounding box center [331, 171] width 10 height 8
click at [334, 171] on icon "subject" at bounding box center [331, 171] width 8 height 8
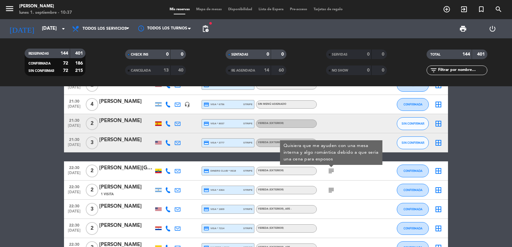
click at [334, 171] on icon "subject" at bounding box center [331, 171] width 8 height 8
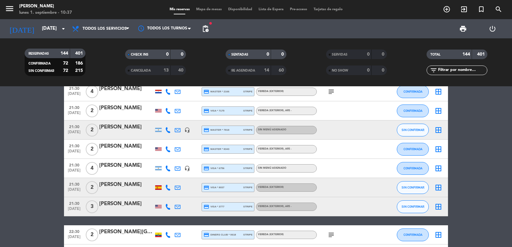
scroll to position [2291, 0]
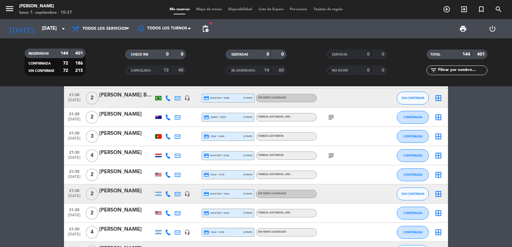
click at [329, 153] on icon "subject" at bounding box center [331, 156] width 8 height 8
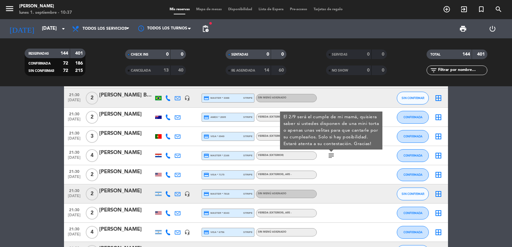
click at [330, 154] on icon "subject" at bounding box center [331, 156] width 8 height 8
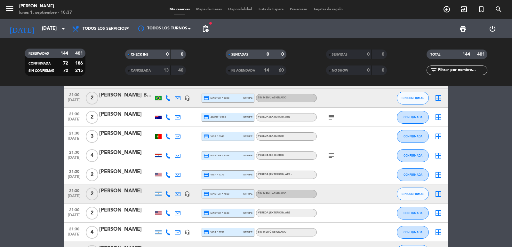
click at [333, 119] on icon "subject" at bounding box center [331, 118] width 8 height 8
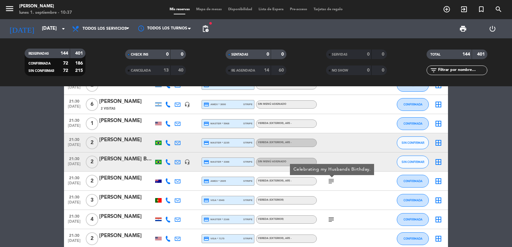
scroll to position [2163, 0]
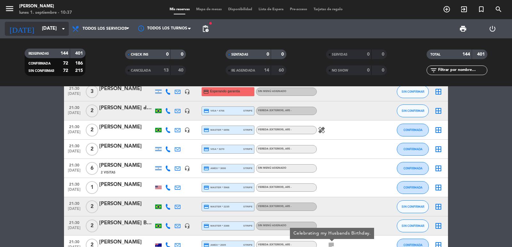
click at [54, 29] on input "[DATE]" at bounding box center [70, 29] width 62 height 12
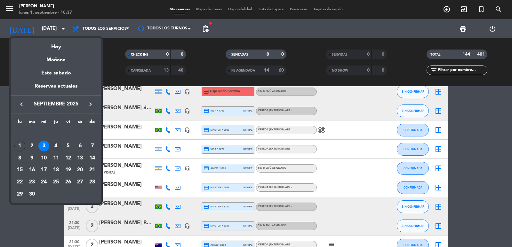
click at [55, 147] on div "4" at bounding box center [56, 146] width 11 height 11
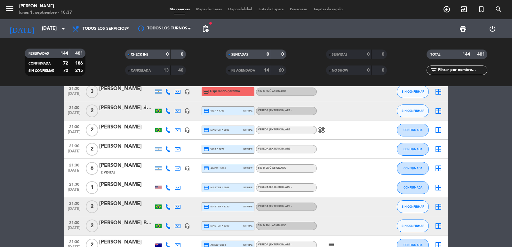
type input "[DEMOGRAPHIC_DATA][DATE]"
